Goal: Find specific page/section: Find specific page/section

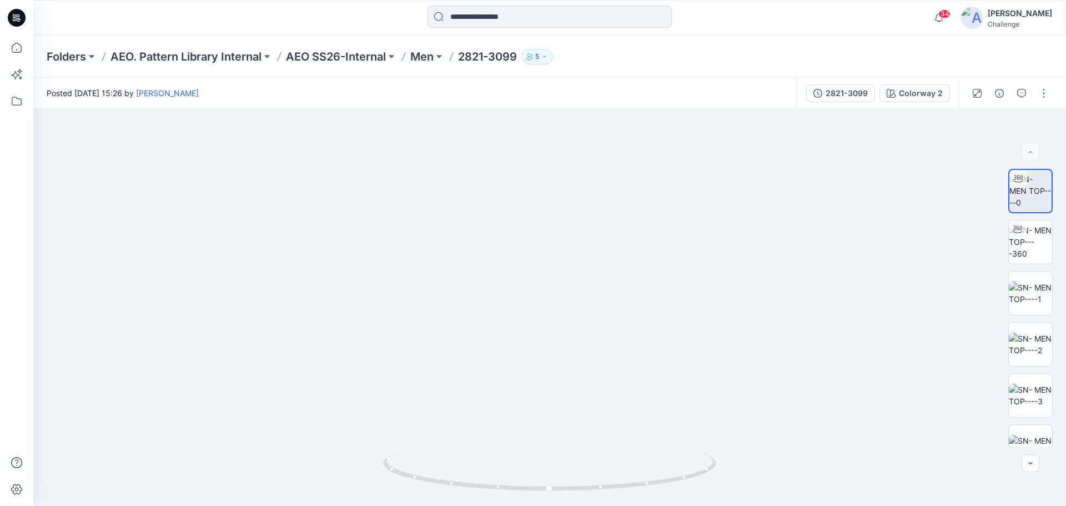
click at [295, 99] on div "Posted Tuesday, September 09, 2025 15:26 by Usman Ashraf" at bounding box center [414, 93] width 763 height 31
click at [199, 94] on link "[PERSON_NAME]" at bounding box center [167, 92] width 63 height 9
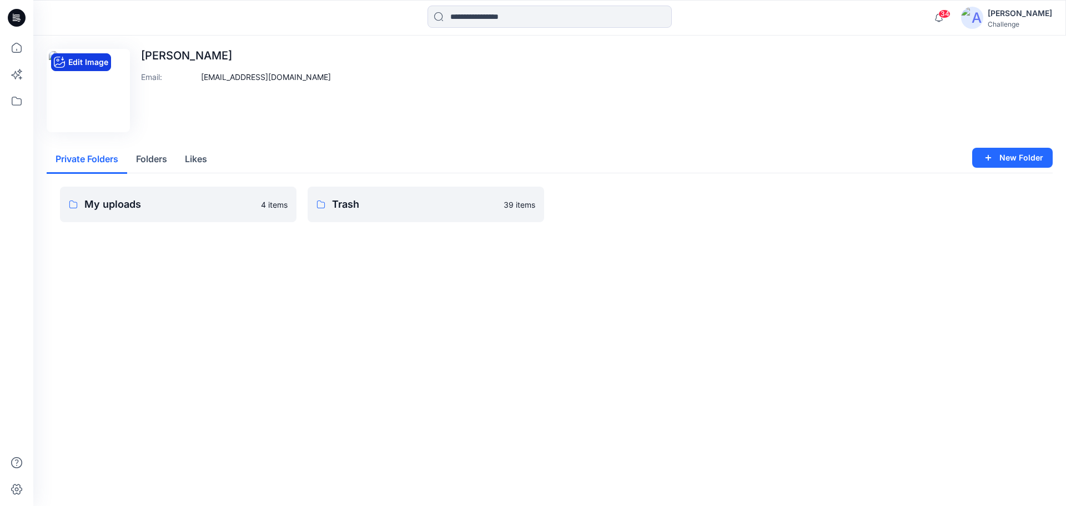
click at [78, 63] on button "Edit Image" at bounding box center [81, 62] width 60 height 18
drag, startPoint x: 192, startPoint y: 316, endPoint x: 183, endPoint y: 267, distance: 49.7
click at [192, 316] on div "Edit Image [PERSON_NAME] Email : [EMAIL_ADDRESS][DOMAIN_NAME] Private Folders F…" at bounding box center [549, 271] width 1032 height 470
drag, startPoint x: 84, startPoint y: 95, endPoint x: 99, endPoint y: 271, distance: 176.0
click at [100, 275] on div "Edit Image [PERSON_NAME] Email : [EMAIL_ADDRESS][DOMAIN_NAME] Private Folders F…" at bounding box center [549, 271] width 1032 height 470
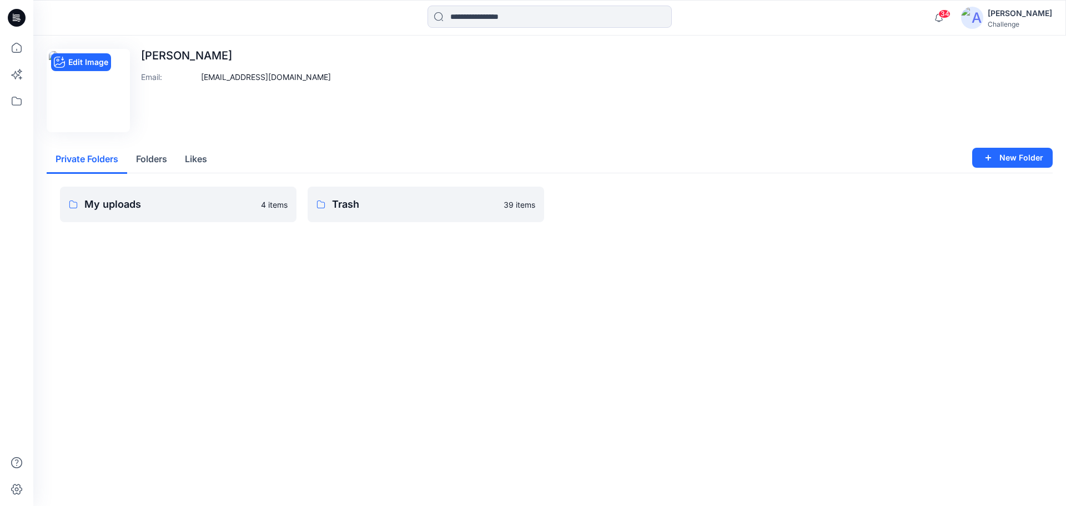
click at [78, 82] on img at bounding box center [88, 90] width 79 height 79
click at [75, 95] on img at bounding box center [88, 90] width 79 height 79
click at [73, 63] on button "Edit Image" at bounding box center [81, 62] width 60 height 18
